Goal: Information Seeking & Learning: Learn about a topic

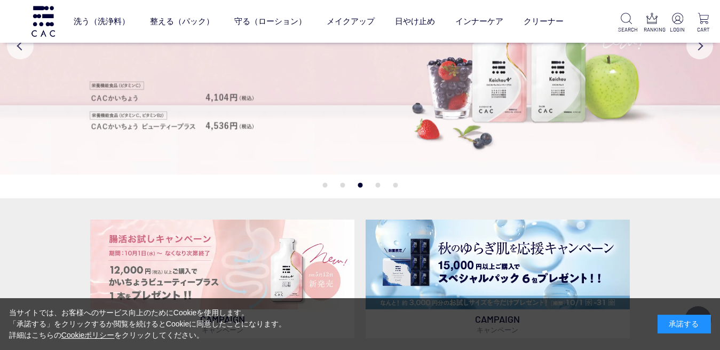
scroll to position [276, 0]
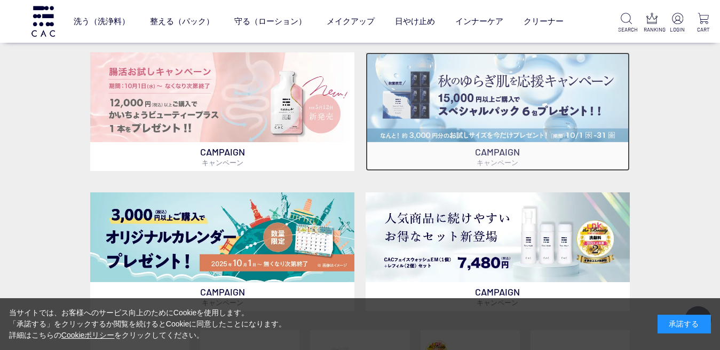
click at [534, 98] on img at bounding box center [498, 97] width 265 height 90
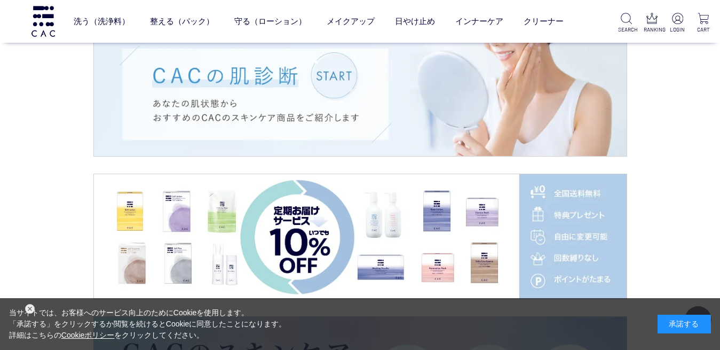
scroll to position [1459, 0]
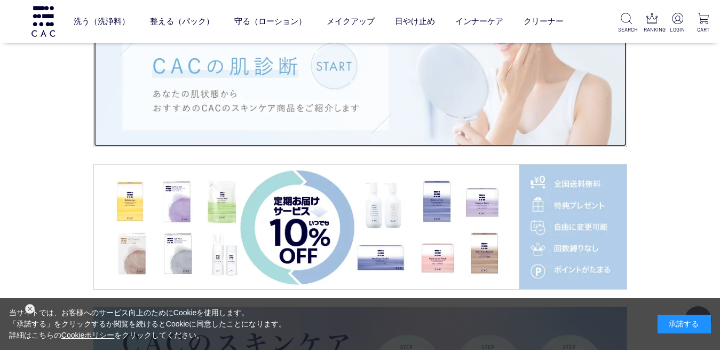
click at [339, 59] on img at bounding box center [360, 84] width 533 height 124
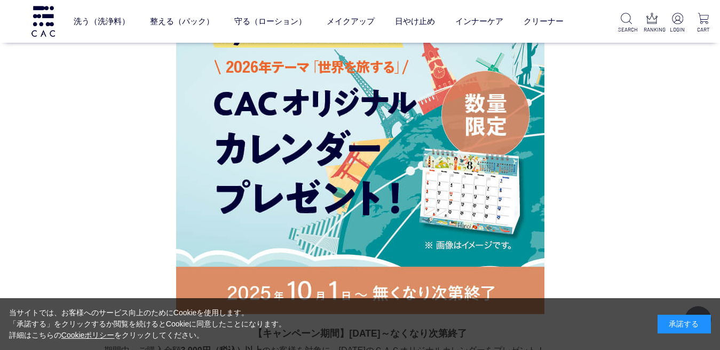
scroll to position [1950, 0]
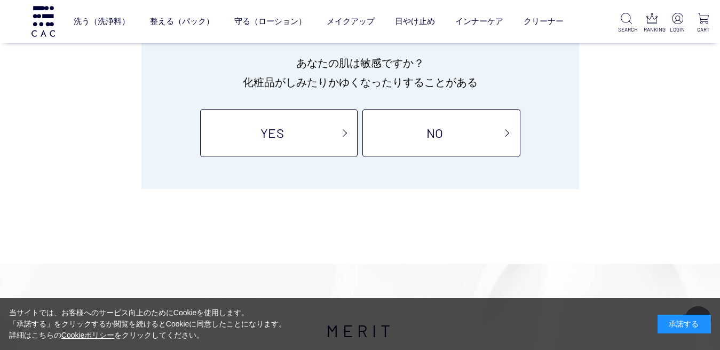
scroll to position [166, 0]
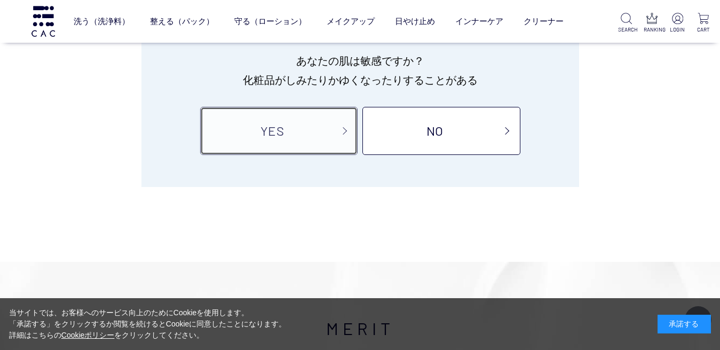
click at [302, 128] on link "YES" at bounding box center [278, 131] width 157 height 48
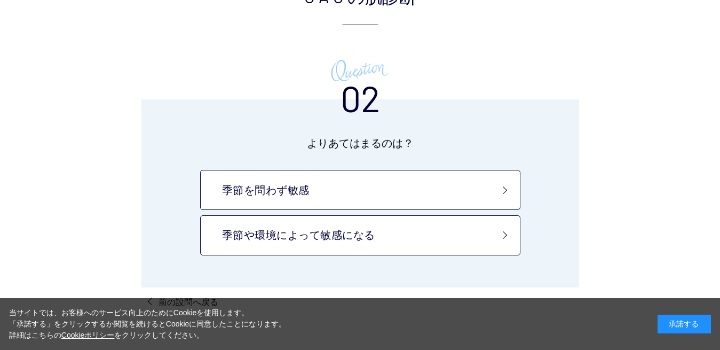
scroll to position [126, 0]
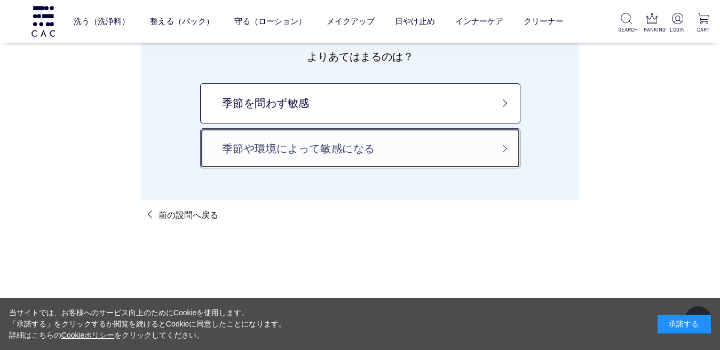
click at [500, 146] on link "季節や環境によって敏感になる" at bounding box center [360, 148] width 320 height 40
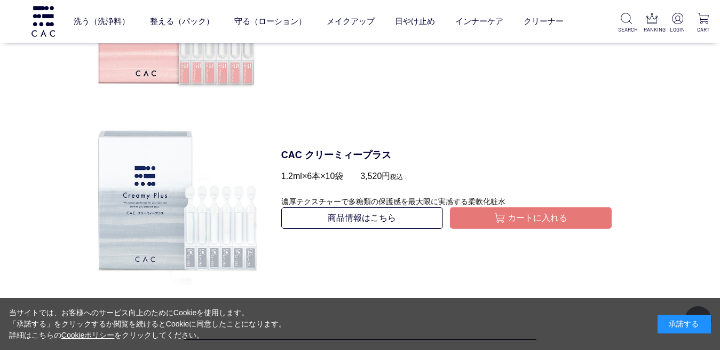
scroll to position [1233, 0]
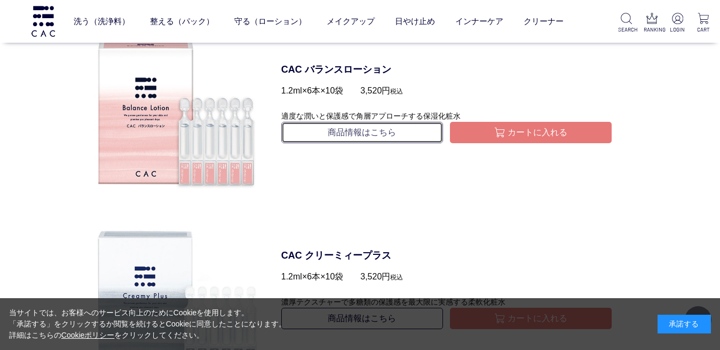
click at [389, 129] on link "商品情報はこちら" at bounding box center [362, 132] width 162 height 21
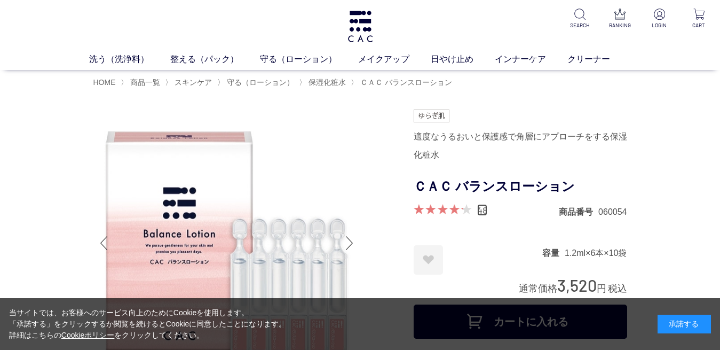
click at [479, 216] on link "48" at bounding box center [482, 210] width 10 height 12
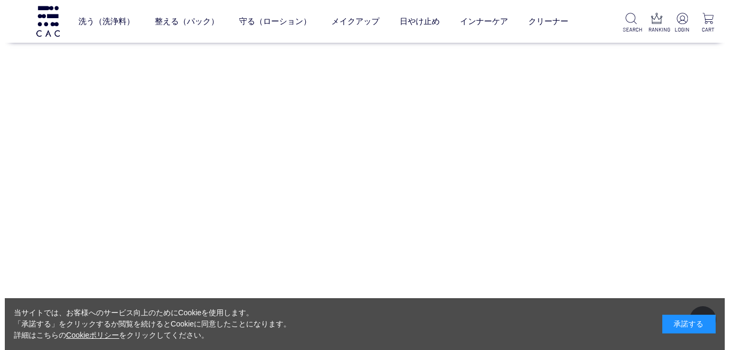
scroll to position [7756, 0]
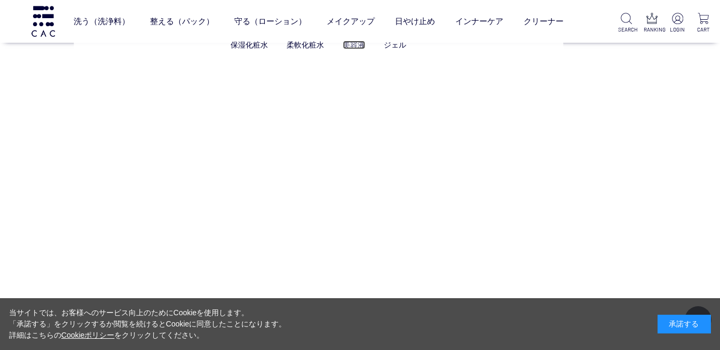
click at [357, 45] on link "美容液" at bounding box center [354, 45] width 22 height 9
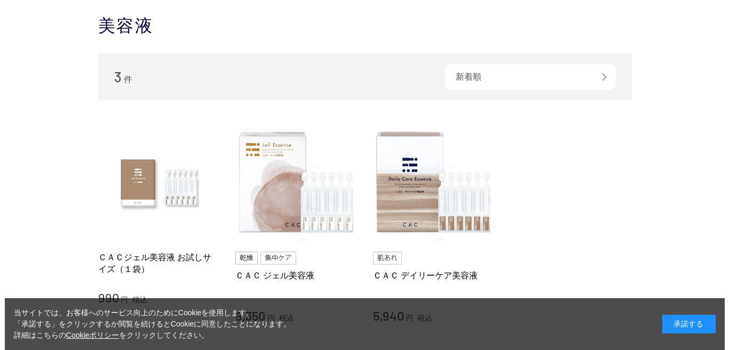
scroll to position [144, 0]
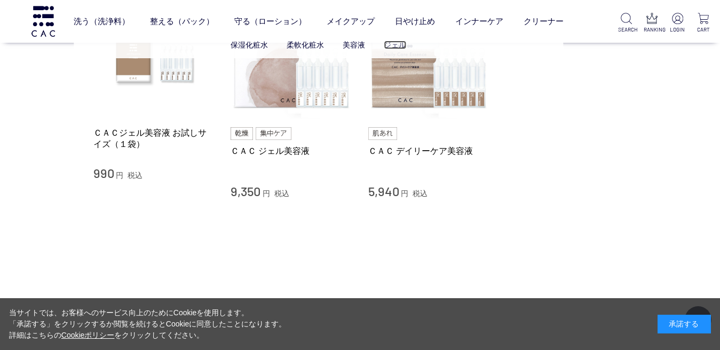
click at [395, 44] on link "ジェル" at bounding box center [395, 45] width 22 height 9
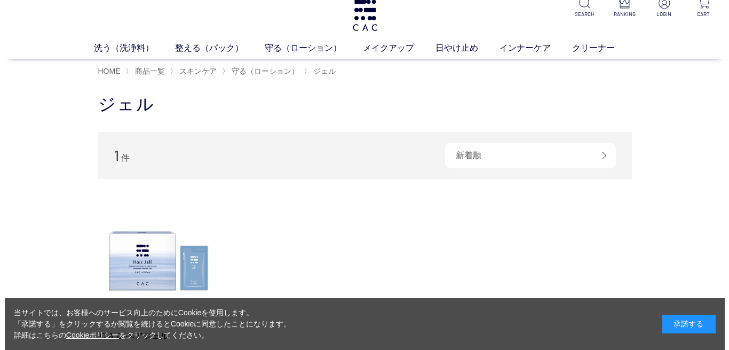
scroll to position [9, 0]
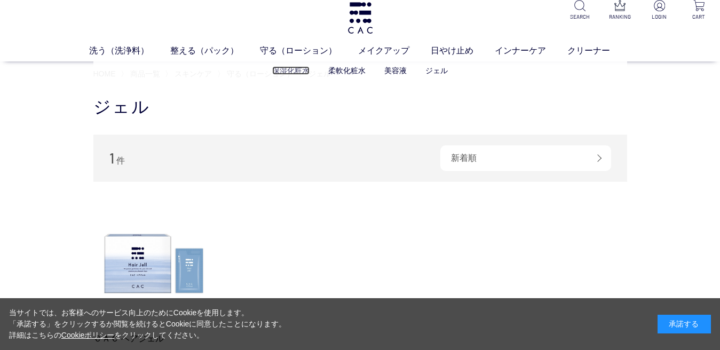
click at [288, 68] on link "保湿化粧水" at bounding box center [290, 70] width 37 height 9
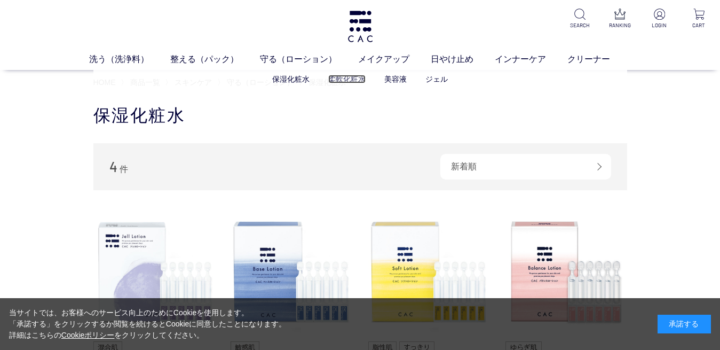
click at [340, 76] on link "柔軟化粧水" at bounding box center [346, 79] width 37 height 9
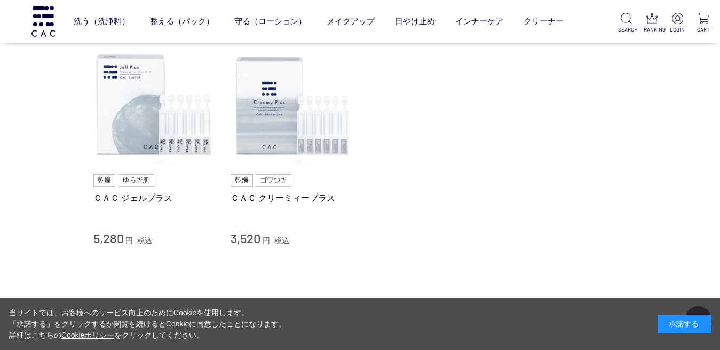
scroll to position [99, 0]
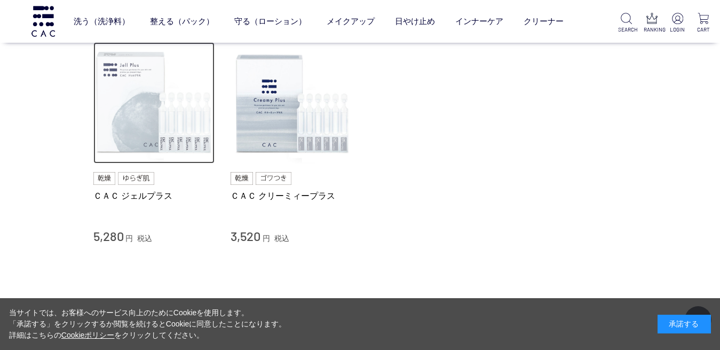
click at [191, 129] on img at bounding box center [154, 103] width 122 height 122
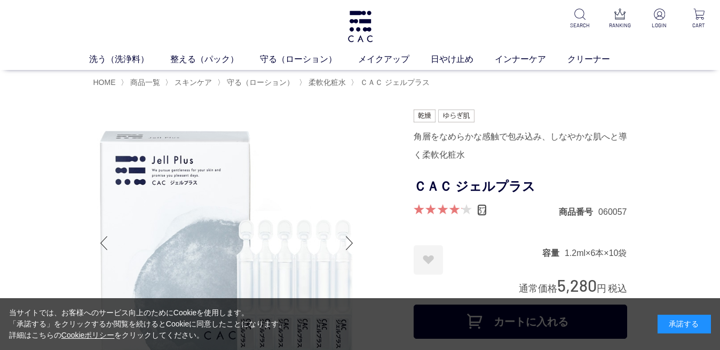
click at [483, 216] on link "37" at bounding box center [482, 210] width 10 height 12
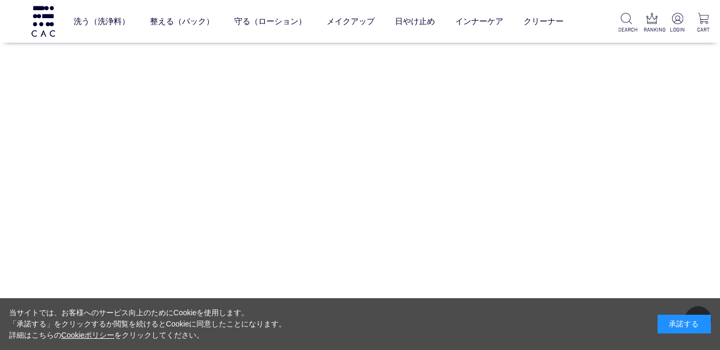
scroll to position [7668, 0]
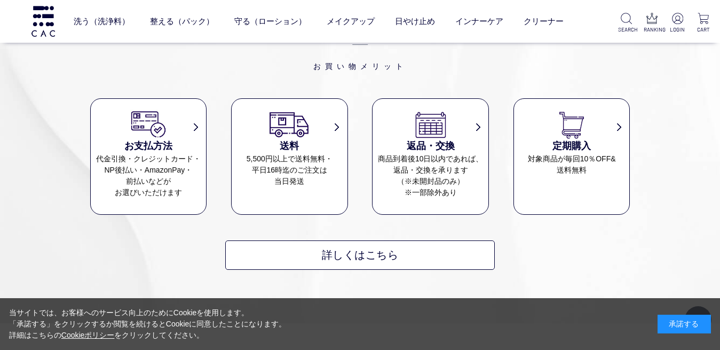
scroll to position [7007, 0]
